Goal: Check status: Check status

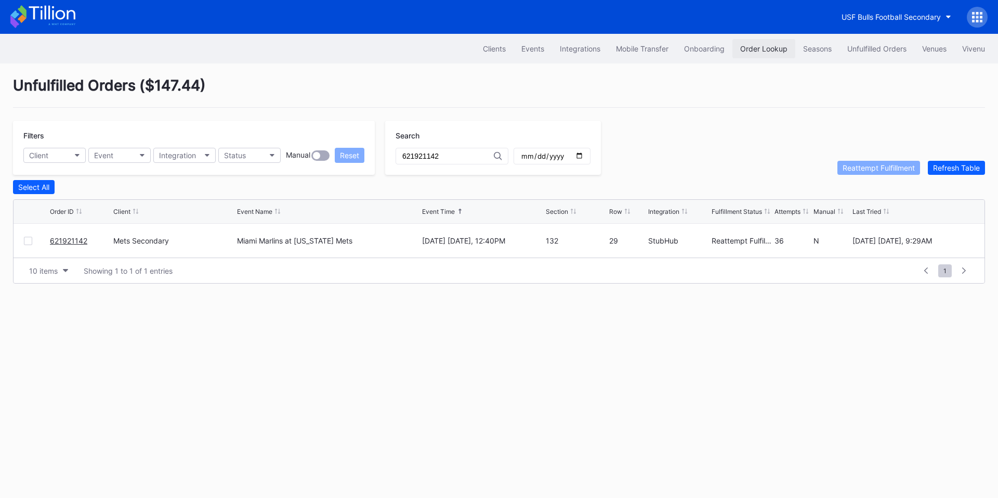
click at [772, 51] on div "Order Lookup" at bounding box center [763, 48] width 47 height 9
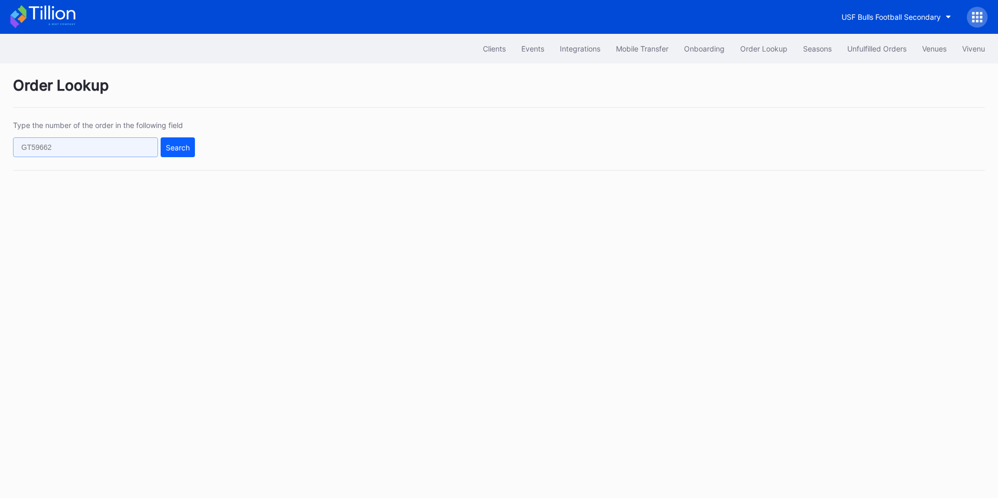
click at [64, 153] on input "text" at bounding box center [85, 147] width 145 height 20
paste input "619814168"
click at [193, 145] on button "Search" at bounding box center [178, 147] width 34 height 20
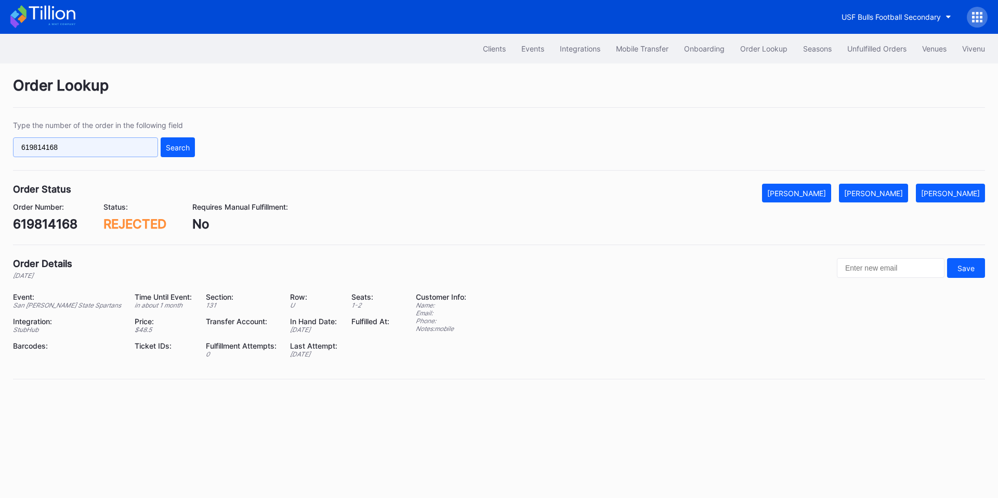
click at [84, 143] on input "619814168" at bounding box center [85, 147] width 145 height 20
paste input "75261570"
click at [166, 143] on div "Search" at bounding box center [178, 147] width 24 height 9
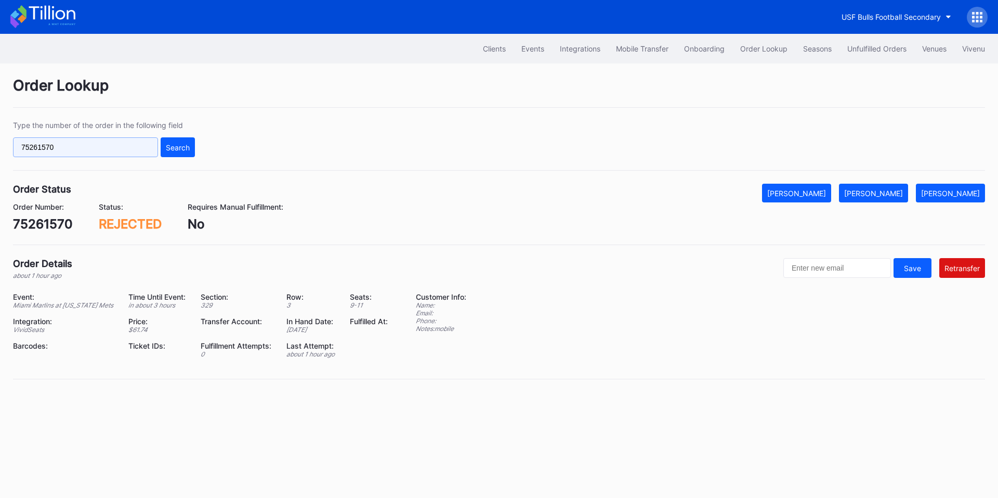
click at [98, 150] on input "75261570" at bounding box center [85, 147] width 145 height 20
paste input "621950213"
type input "621950213"
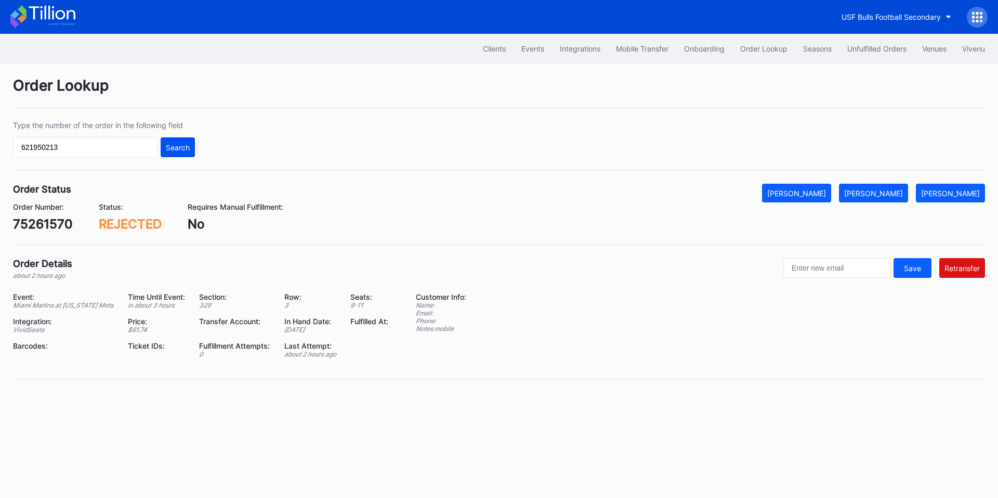
click at [176, 147] on div "Search" at bounding box center [178, 147] width 24 height 9
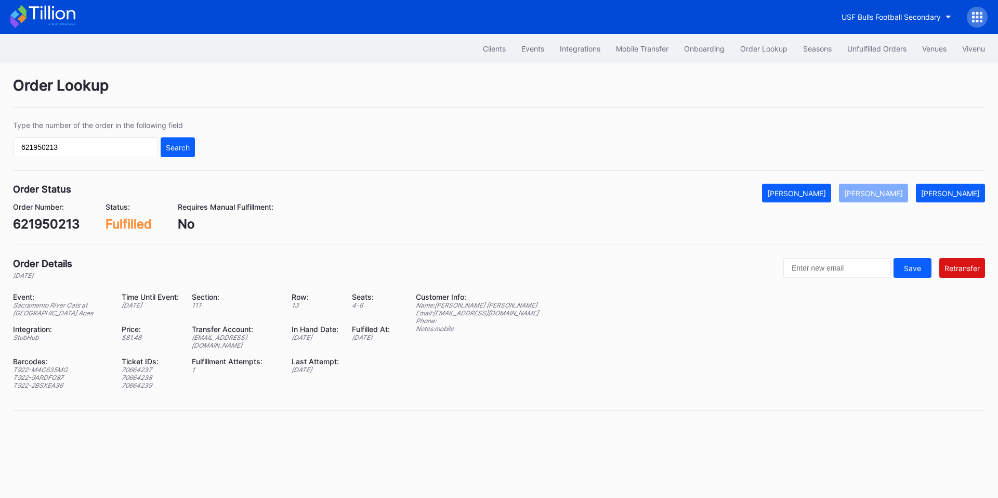
click at [759, 86] on div "Order Lookup" at bounding box center [499, 91] width 972 height 31
